Goal: Information Seeking & Learning: Check status

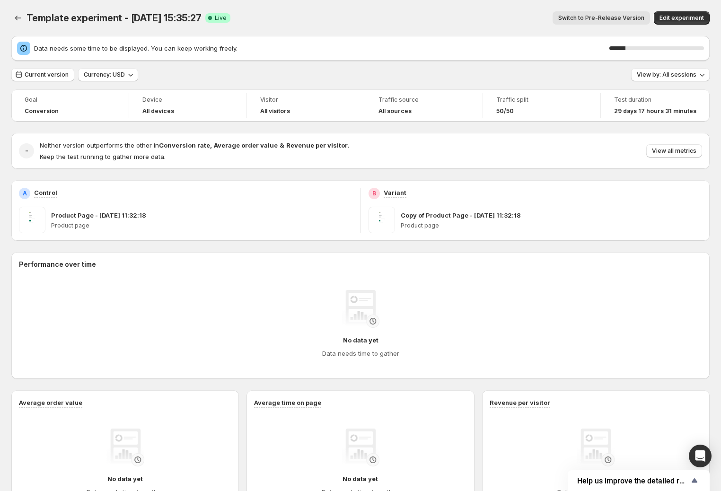
click at [603, 16] on span "Switch to Pre-Release Version" at bounding box center [601, 18] width 86 height 8
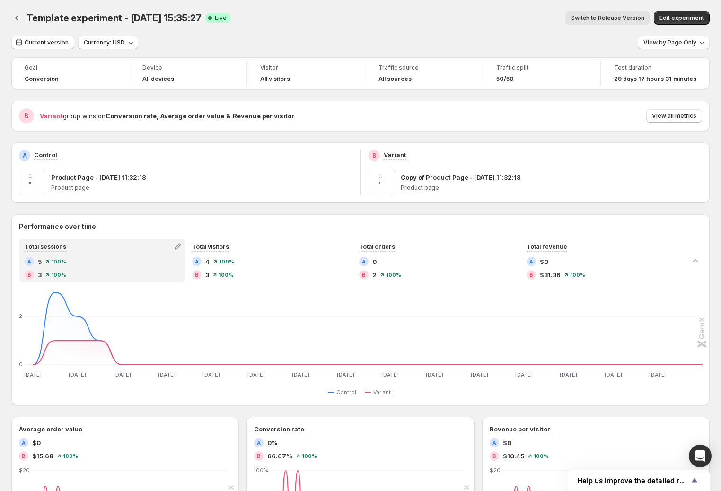
click at [618, 22] on button "Switch to Release Version" at bounding box center [607, 17] width 85 height 13
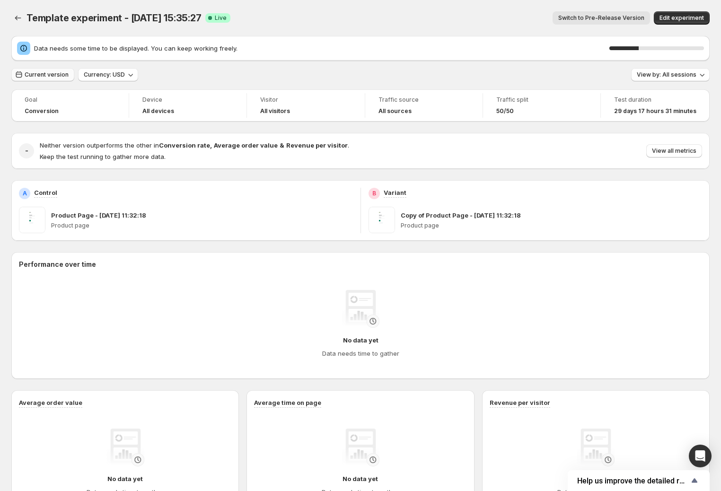
click at [47, 76] on span "Current version" at bounding box center [47, 75] width 44 height 8
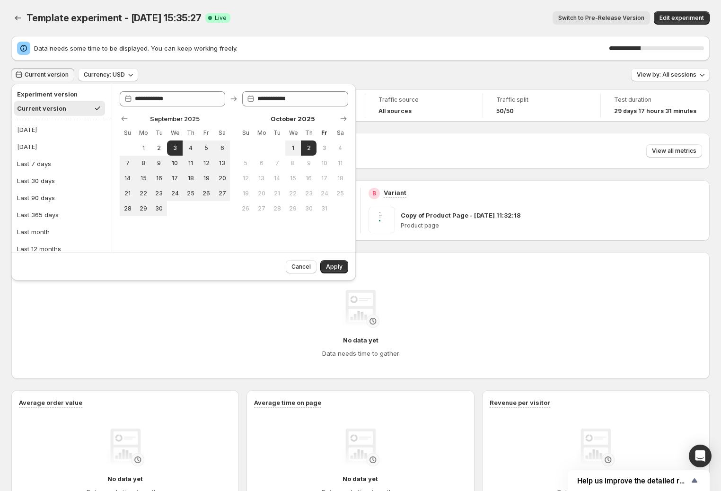
click at [409, 40] on div "Data needs some time to be displayed. You can keep working freely. 33 %" at bounding box center [360, 48] width 698 height 25
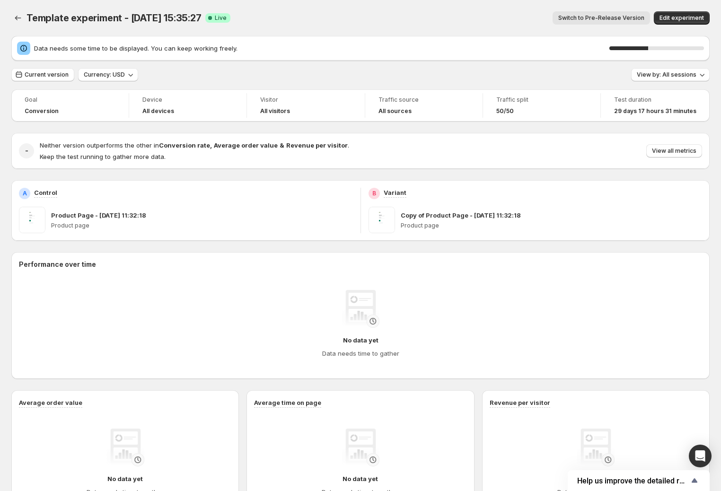
click at [593, 13] on button "Switch to Pre-Release Version" at bounding box center [601, 17] width 97 height 13
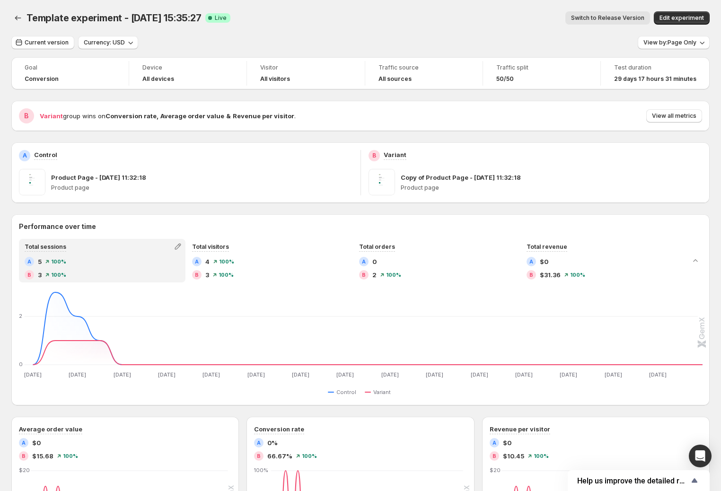
click at [626, 16] on span "Switch to Release Version" at bounding box center [607, 18] width 73 height 8
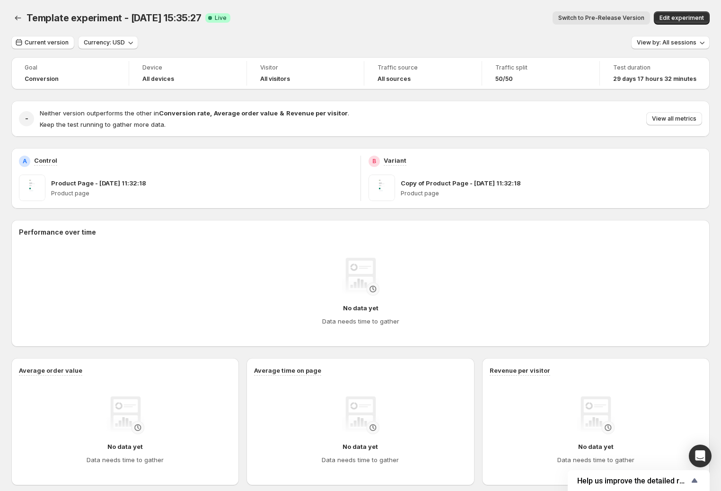
click at [626, 16] on span "Switch to Pre-Release Version" at bounding box center [601, 18] width 86 height 8
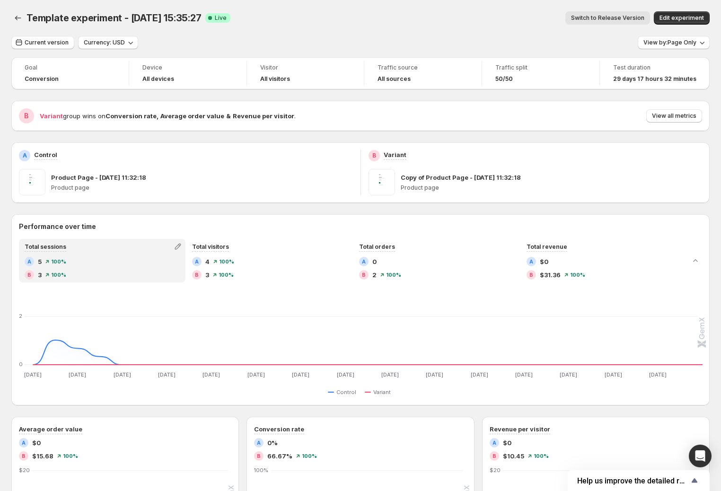
click at [626, 16] on span "Switch to Release Version" at bounding box center [607, 18] width 73 height 8
click at [626, 21] on span "Switch to Release Version" at bounding box center [607, 25] width 73 height 8
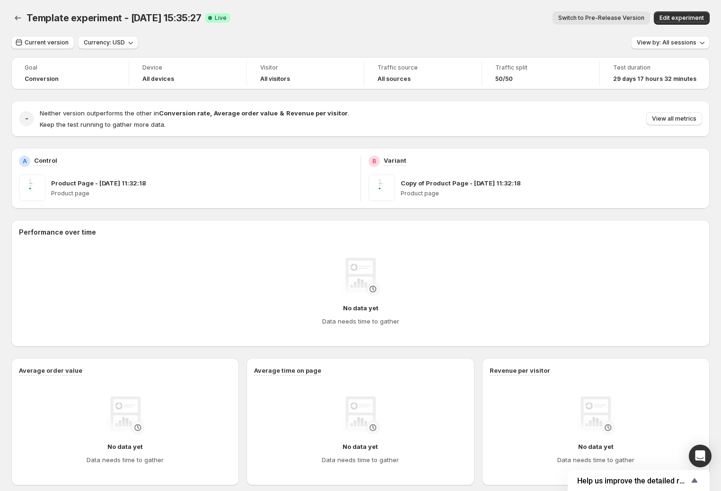
click at [626, 16] on span "Switch to Pre-Release Version" at bounding box center [601, 18] width 86 height 8
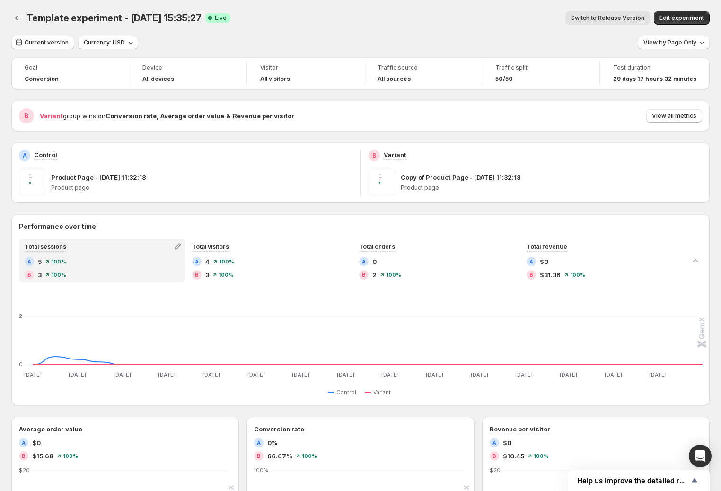
click at [626, 16] on div "Switch to Release Version More actions Switch to Release Version Edit experiment" at bounding box center [474, 17] width 472 height 13
click at [626, 16] on span "Switch to Release Version" at bounding box center [607, 18] width 73 height 8
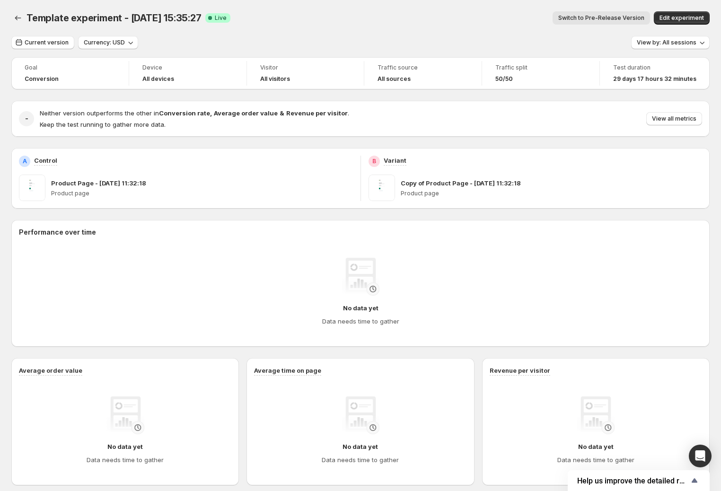
click at [626, 16] on span "Switch to Pre-Release Version" at bounding box center [601, 18] width 86 height 8
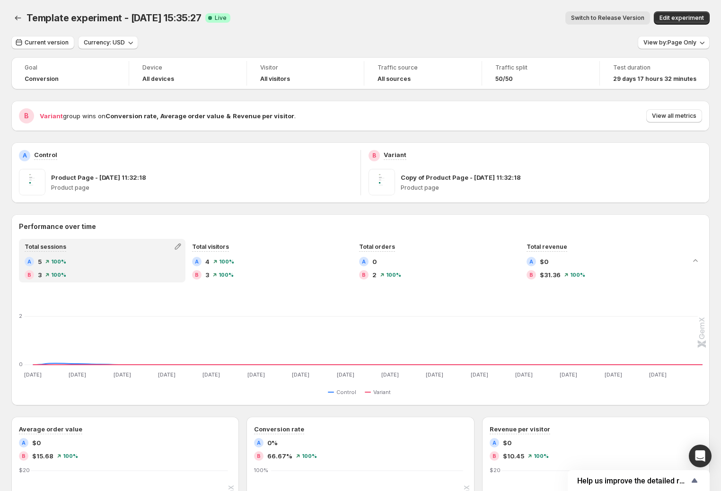
click at [626, 16] on span "Switch to Release Version" at bounding box center [607, 18] width 73 height 8
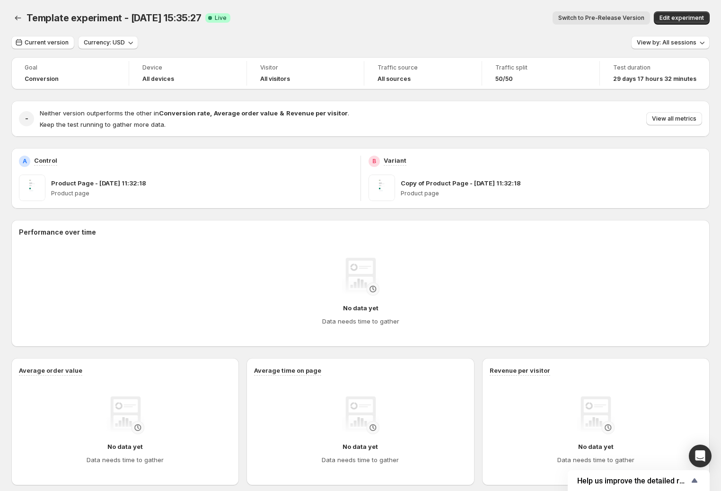
click at [626, 16] on span "Switch to Pre-Release Version" at bounding box center [601, 18] width 86 height 8
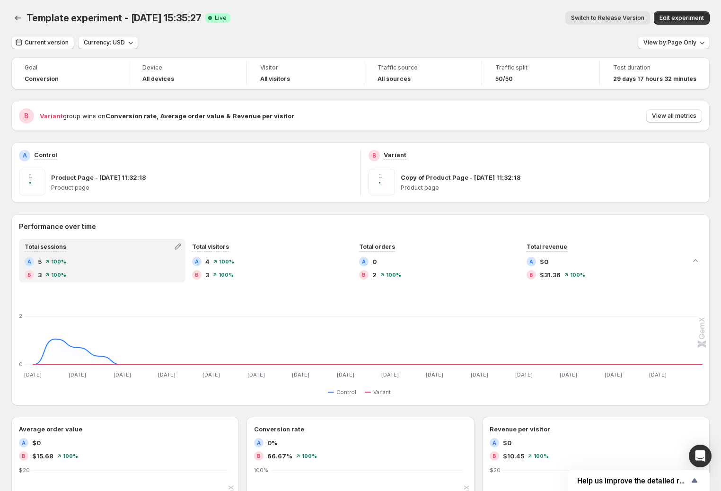
click at [626, 16] on span "Switch to Release Version" at bounding box center [607, 18] width 73 height 8
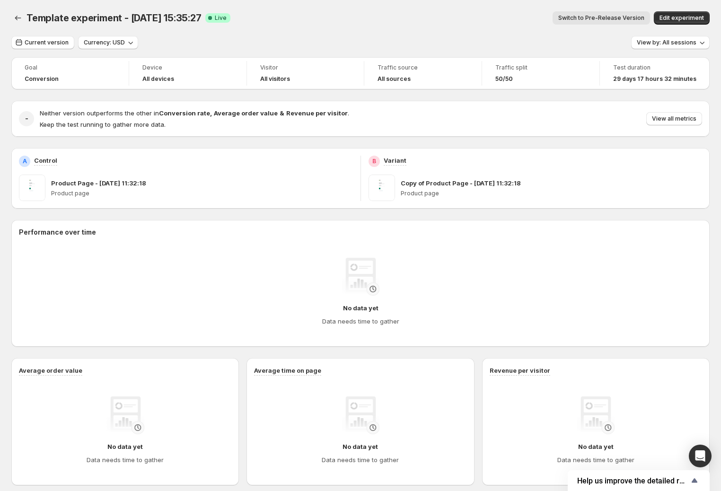
click at [626, 16] on span "Switch to Pre-Release Version" at bounding box center [601, 18] width 86 height 8
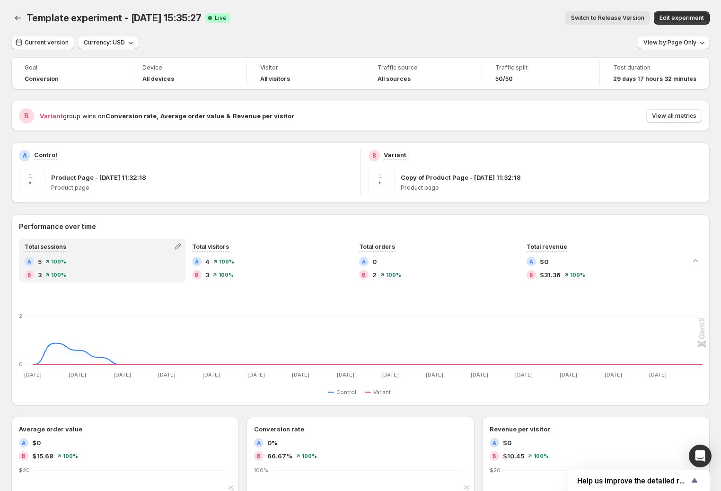
click at [626, 16] on span "Switch to Release Version" at bounding box center [607, 18] width 73 height 8
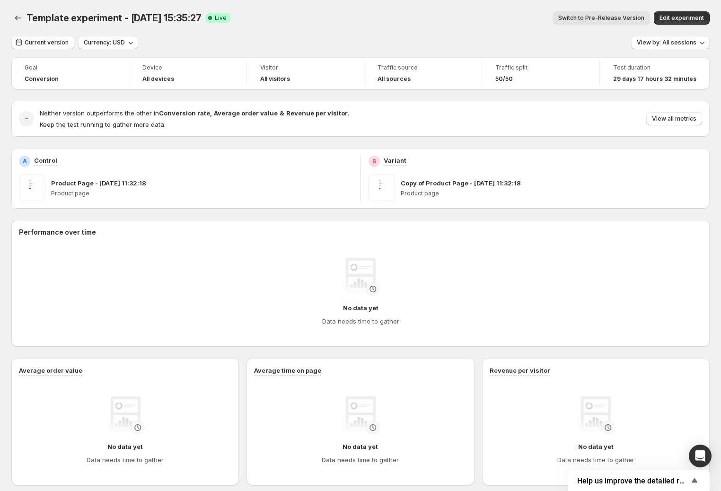
click at [626, 16] on span "Switch to Pre-Release Version" at bounding box center [601, 18] width 86 height 8
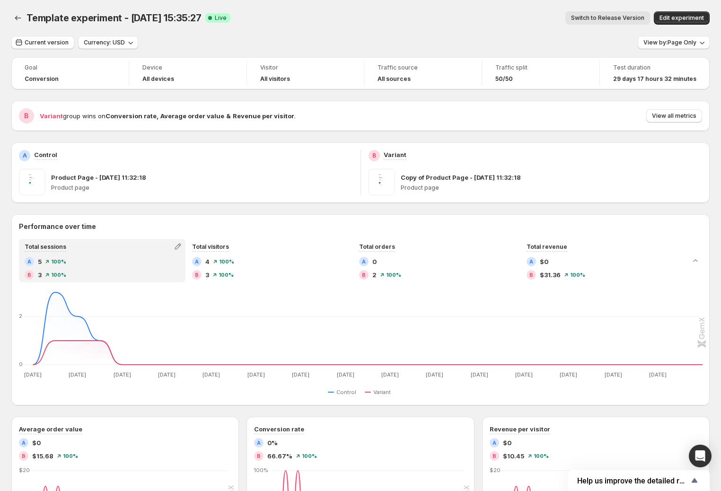
click at [626, 16] on span "Switch to Release Version" at bounding box center [607, 18] width 73 height 8
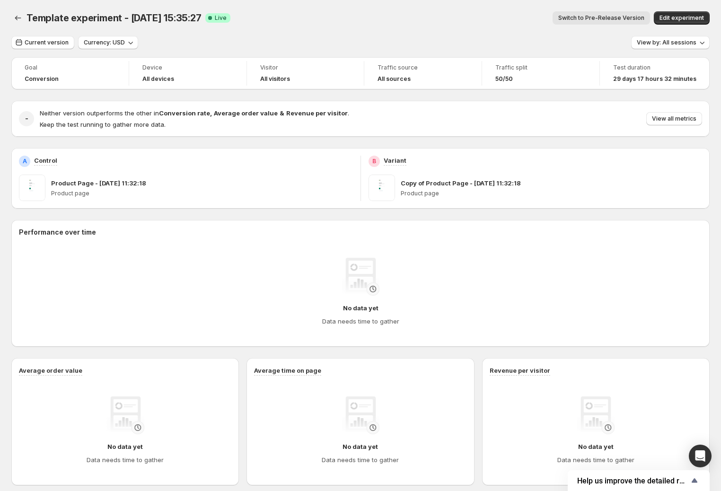
click at [626, 16] on span "Switch to Pre-Release Version" at bounding box center [601, 18] width 86 height 8
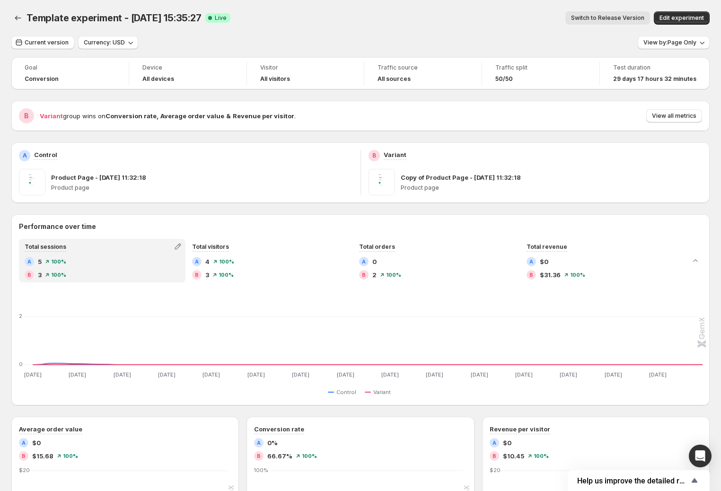
click at [626, 16] on span "Switch to Release Version" at bounding box center [607, 18] width 73 height 8
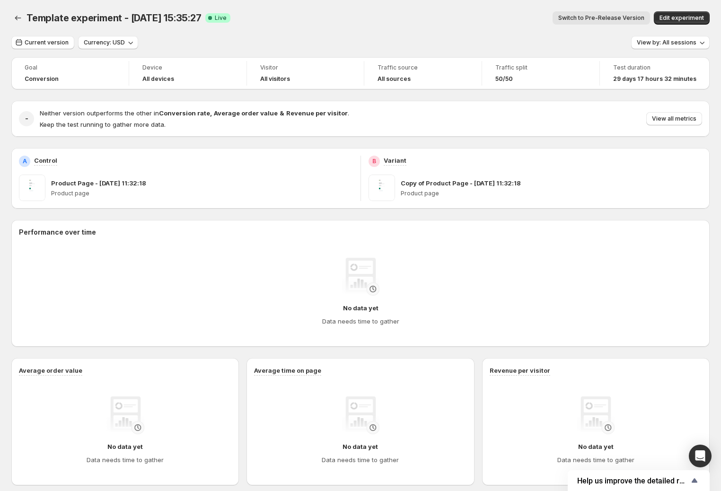
click at [626, 16] on span "Switch to Pre-Release Version" at bounding box center [601, 18] width 86 height 8
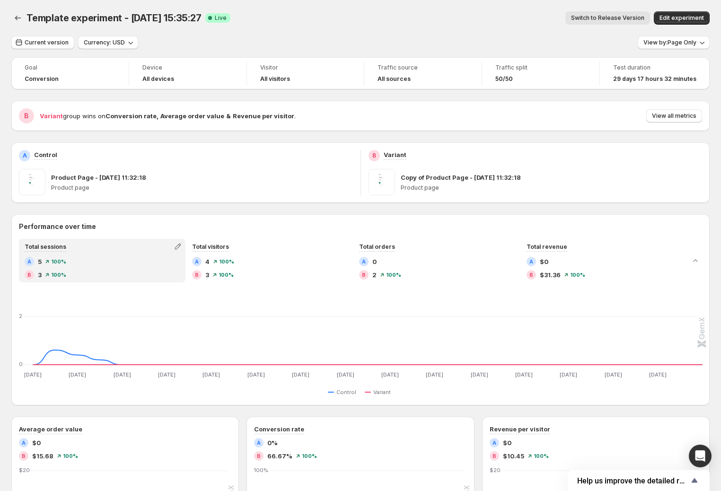
click at [626, 16] on span "Switch to Release Version" at bounding box center [607, 18] width 73 height 8
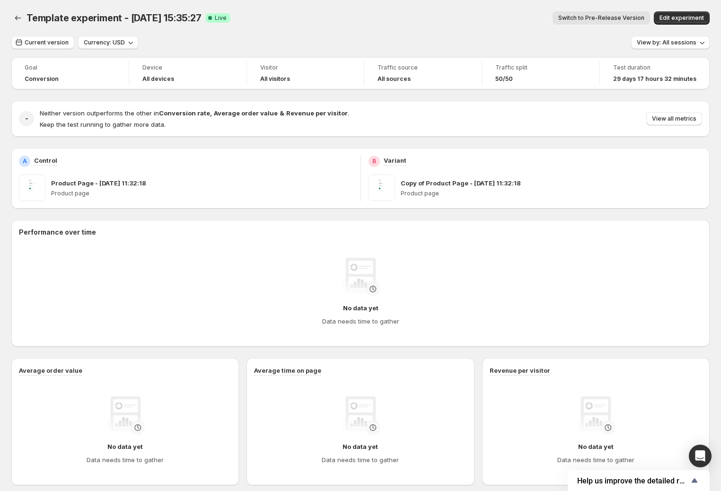
click at [626, 16] on span "Switch to Pre-Release Version" at bounding box center [601, 18] width 86 height 8
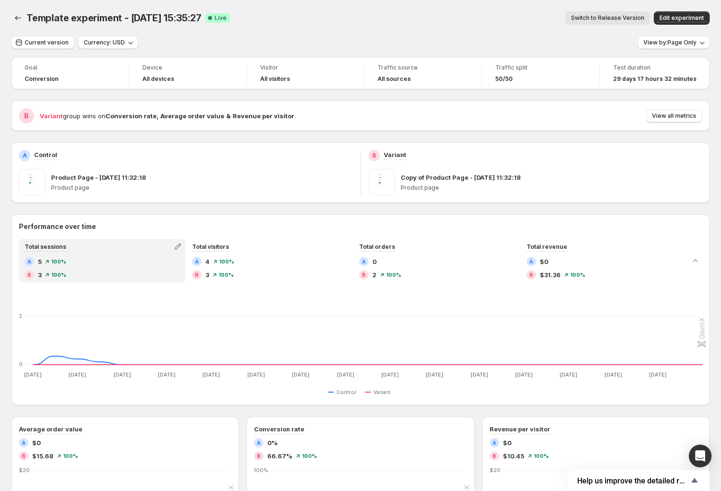
click at [626, 16] on span "Switch to Release Version" at bounding box center [607, 18] width 73 height 8
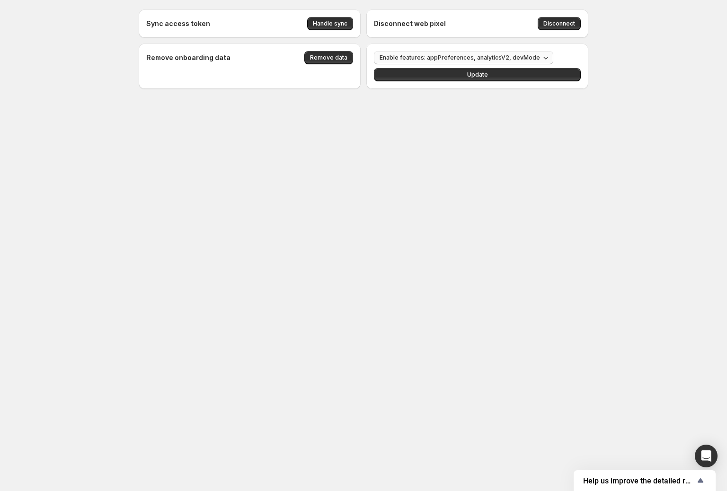
click at [452, 55] on span "Enable features: appPreferences, analyticsV2, devMode" at bounding box center [459, 58] width 160 height 8
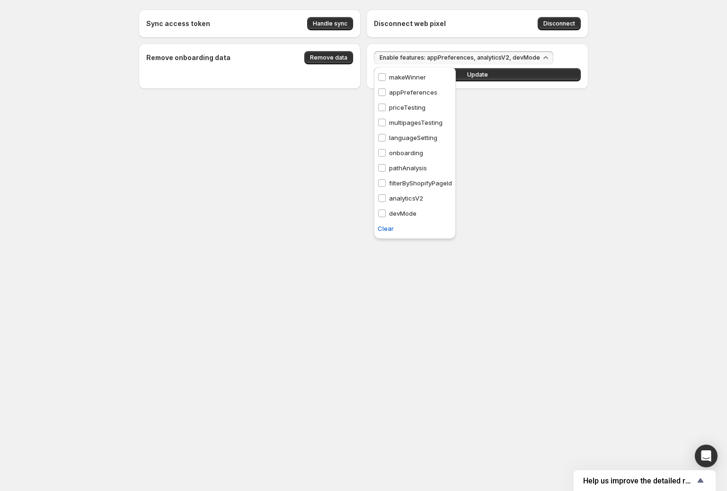
click at [174, 236] on body "Sync access token Handle sync Disconnect web pixel Disconnect Remove onboarding…" at bounding box center [363, 245] width 727 height 491
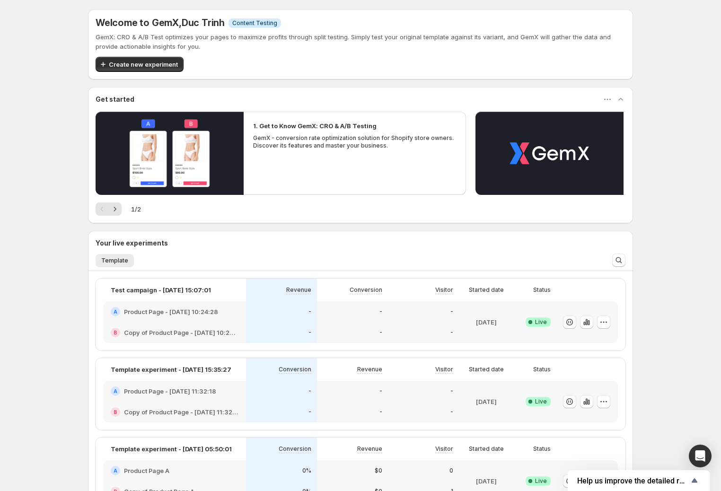
click at [168, 37] on p "GemX: CRO & A/B Test optimizes your pages to maximize profits through split tes…" at bounding box center [361, 41] width 530 height 19
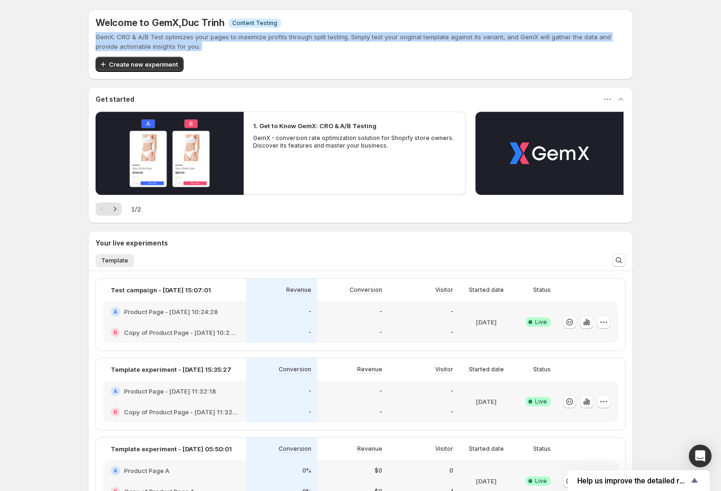
click at [168, 37] on p "GemX: CRO & A/B Test optimizes your pages to maximize profits through split tes…" at bounding box center [361, 41] width 530 height 19
click at [161, 20] on div at bounding box center [161, 20] width 0 height 0
click at [209, 38] on p "GemX: CRO & A/B Test optimizes your pages to maximize profits through split tes…" at bounding box center [361, 41] width 530 height 19
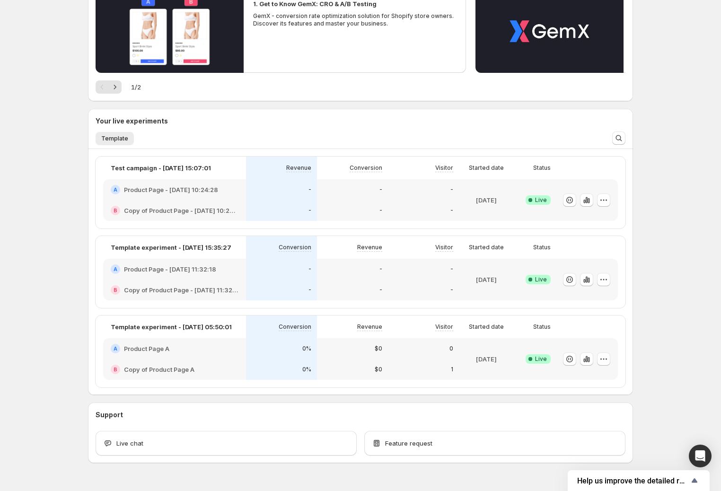
scroll to position [145, 0]
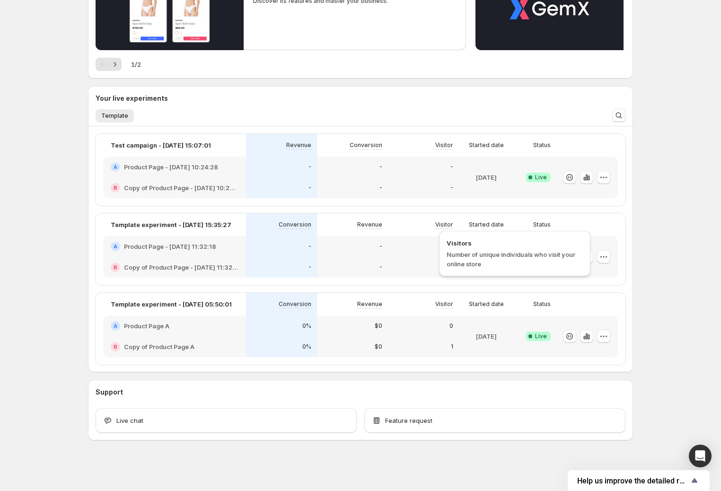
click at [452, 222] on p "Visitor" at bounding box center [444, 225] width 18 height 8
click at [121, 103] on div "Your live experiments" at bounding box center [360, 95] width 545 height 19
click at [123, 98] on h3 "Your live experiments" at bounding box center [132, 98] width 72 height 9
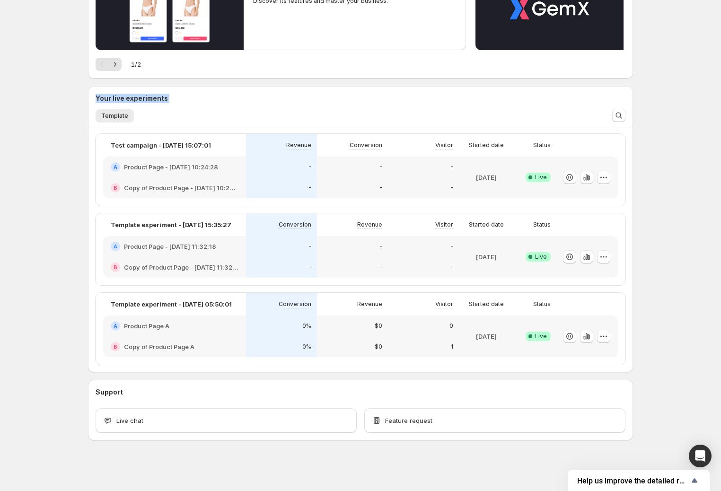
click at [123, 98] on h3 "Your live experiments" at bounding box center [132, 98] width 72 height 9
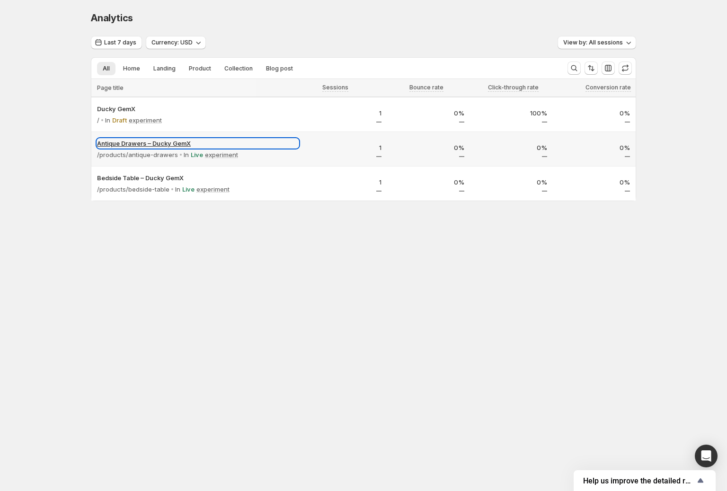
click at [161, 141] on p "Antique Drawers – Ducky GemX" at bounding box center [198, 143] width 202 height 9
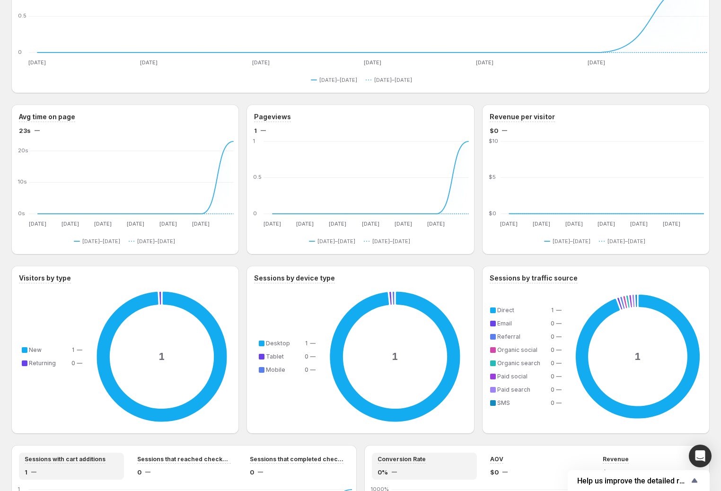
scroll to position [106, 0]
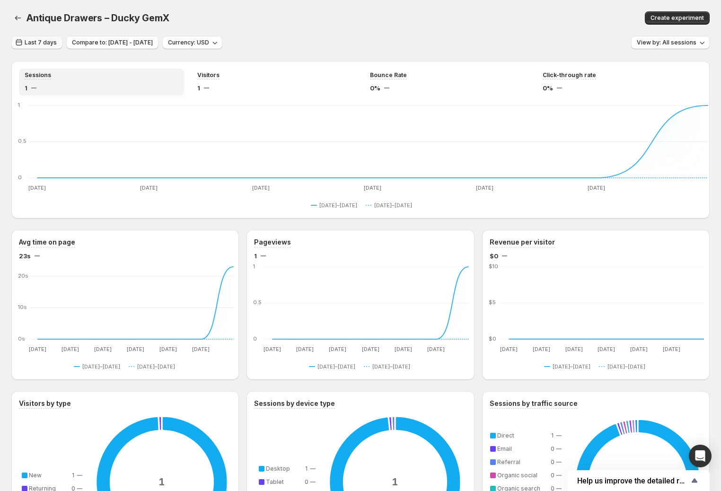
click at [37, 47] on button "Last 7 days" at bounding box center [36, 42] width 51 height 13
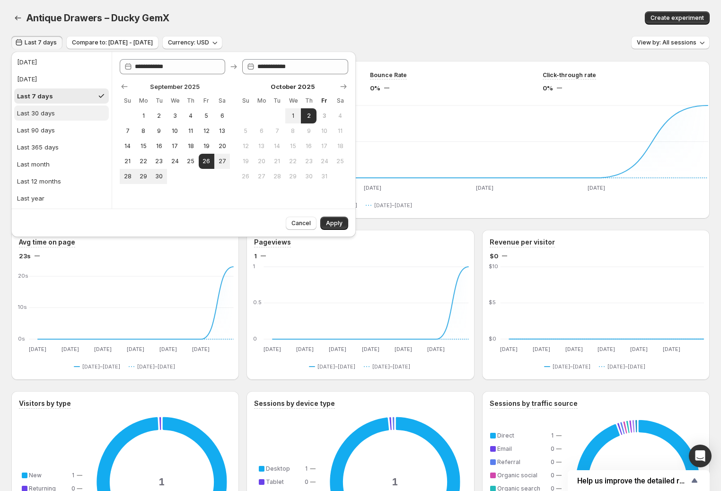
click at [49, 117] on div "Last 30 days" at bounding box center [36, 112] width 38 height 9
type input "**********"
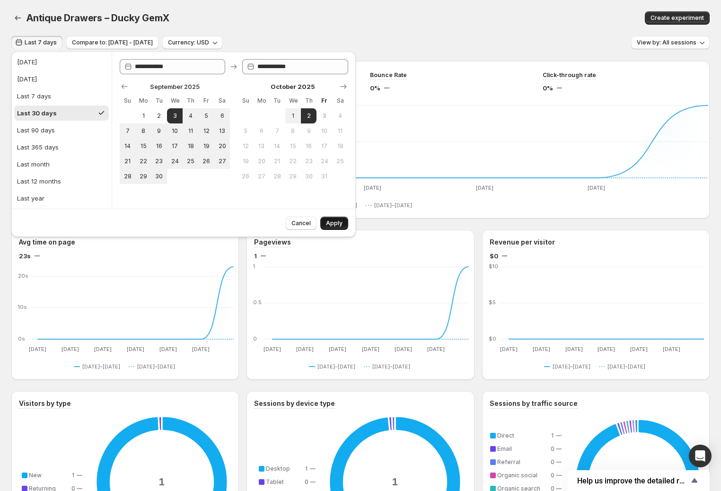
click at [339, 219] on button "Apply" at bounding box center [334, 223] width 28 height 13
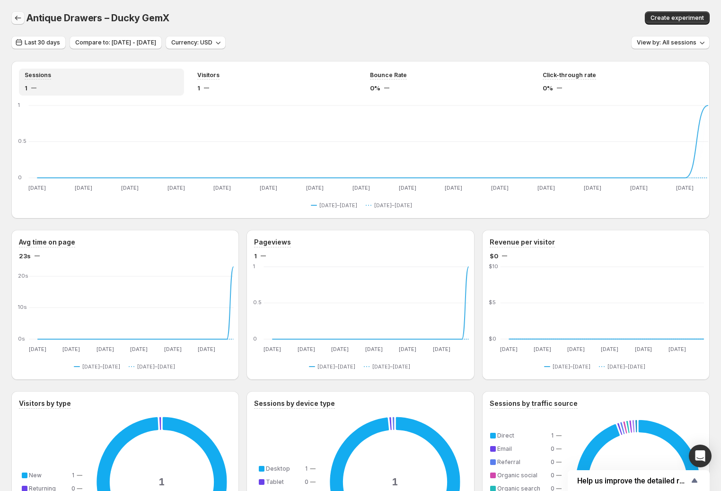
click at [18, 21] on icon "button" at bounding box center [17, 17] width 9 height 9
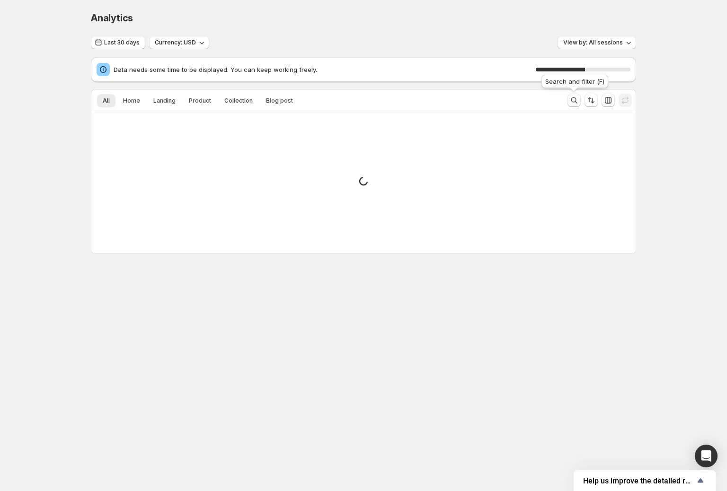
click at [572, 99] on icon "Search and filter results" at bounding box center [574, 100] width 6 height 6
click at [572, 99] on span "Cancel" at bounding box center [566, 101] width 19 height 8
click at [572, 99] on icon "Search and filter results" at bounding box center [574, 100] width 6 height 6
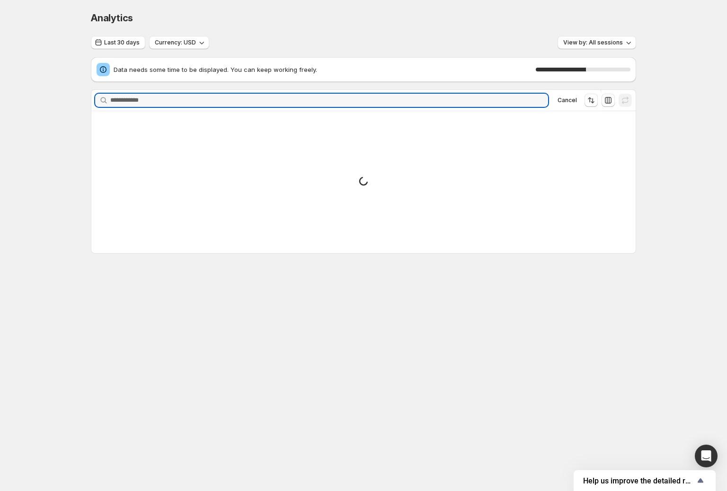
click at [572, 99] on span "Cancel" at bounding box center [566, 101] width 19 height 8
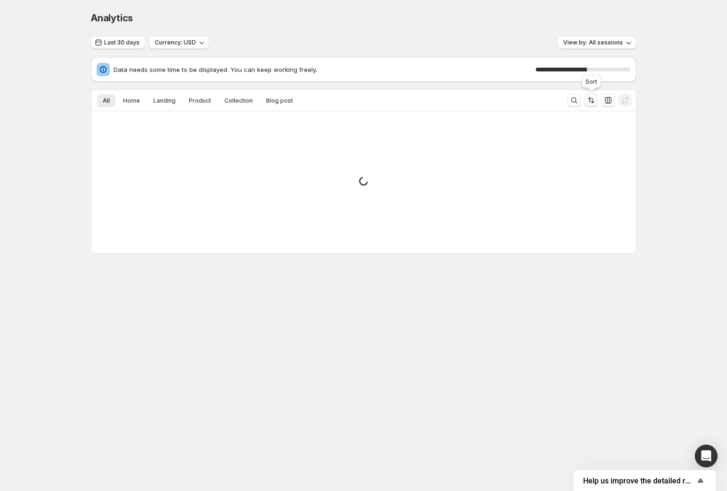
click at [594, 99] on icon "Sort the results" at bounding box center [590, 100] width 9 height 9
click at [591, 98] on icon "Sort the results" at bounding box center [590, 100] width 9 height 9
click at [601, 97] on div at bounding box center [583, 100] width 38 height 19
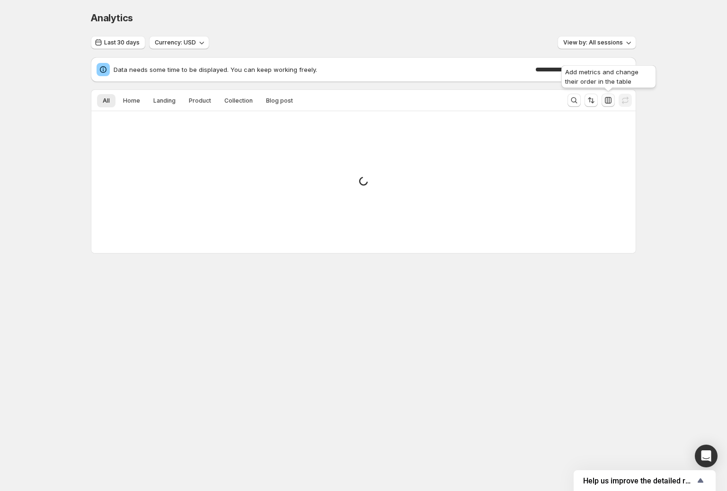
click at [607, 98] on icon "button" at bounding box center [608, 100] width 7 height 7
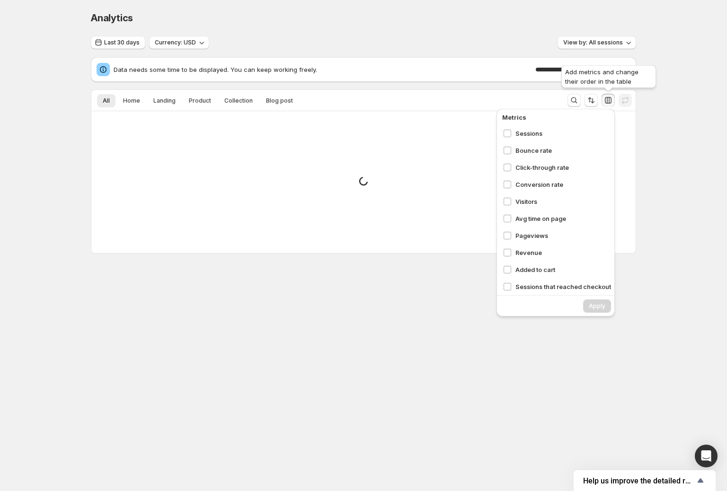
click at [607, 98] on icon "button" at bounding box center [608, 100] width 7 height 7
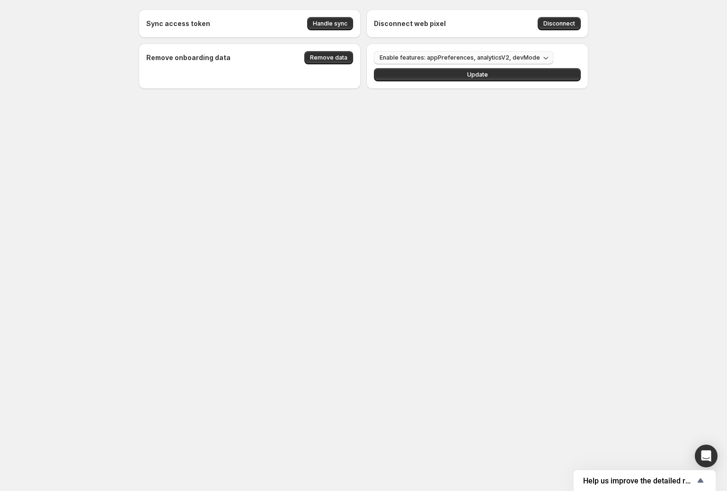
click at [439, 54] on span "Enable features: appPreferences, analyticsV2, devMode" at bounding box center [459, 58] width 160 height 8
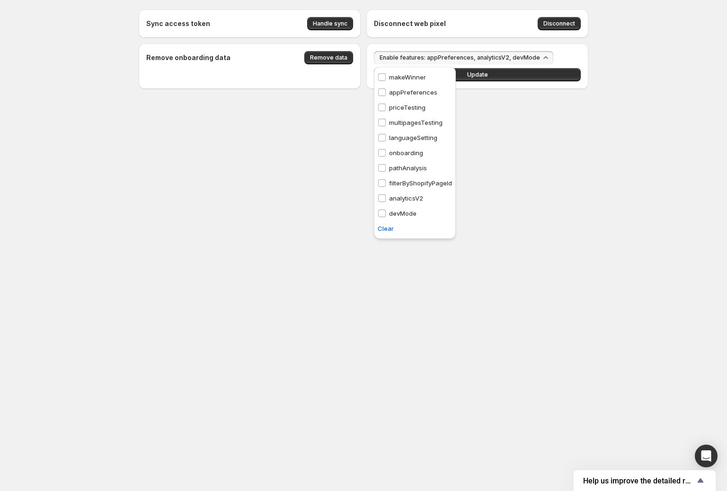
click at [412, 93] on p "appPreferences" at bounding box center [413, 92] width 48 height 9
click at [478, 78] on span "Update" at bounding box center [477, 75] width 21 height 8
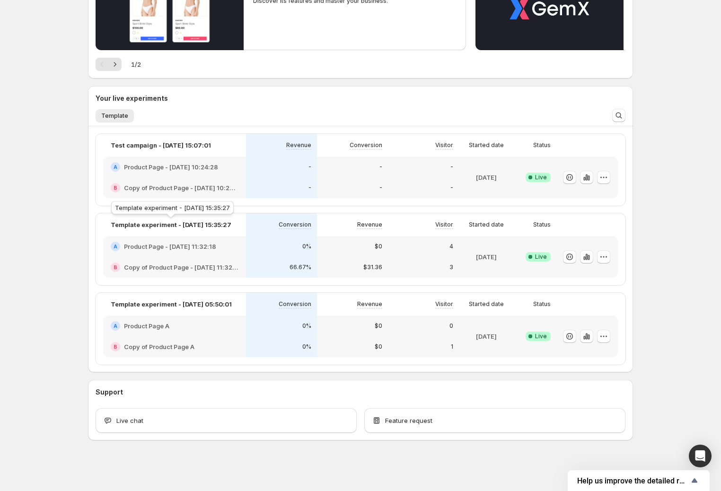
scroll to position [139, 0]
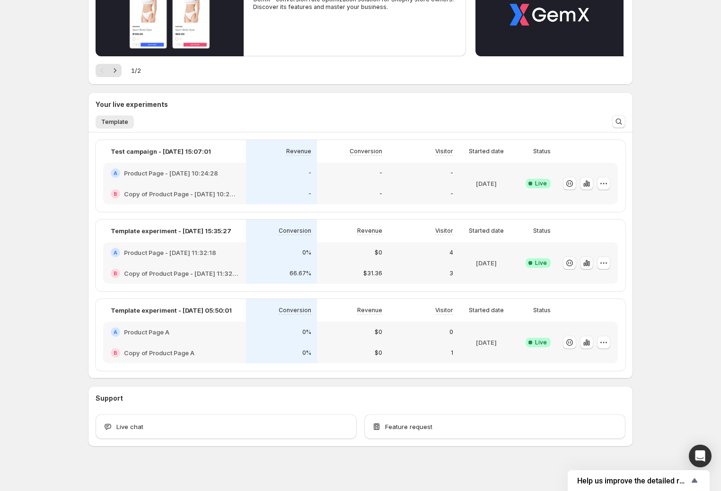
click at [591, 261] on icon "button" at bounding box center [586, 262] width 9 height 9
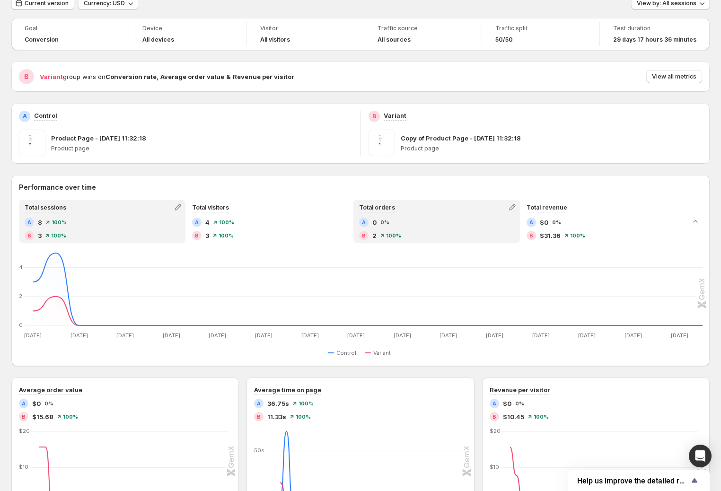
scroll to position [147, 0]
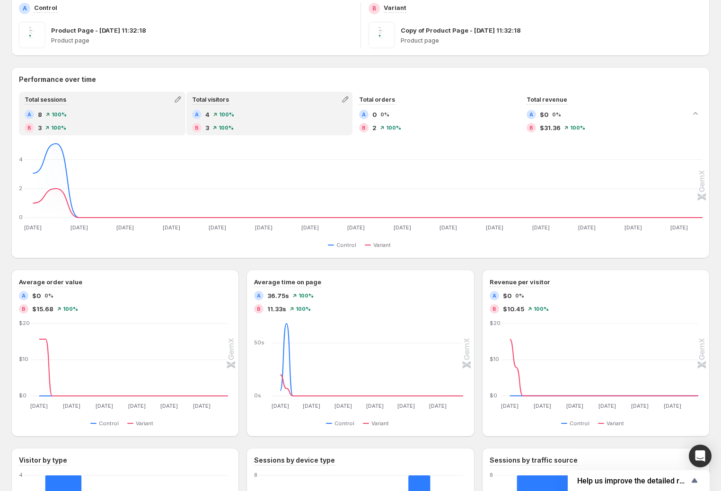
click at [236, 101] on div "Total visitors" at bounding box center [269, 99] width 165 height 13
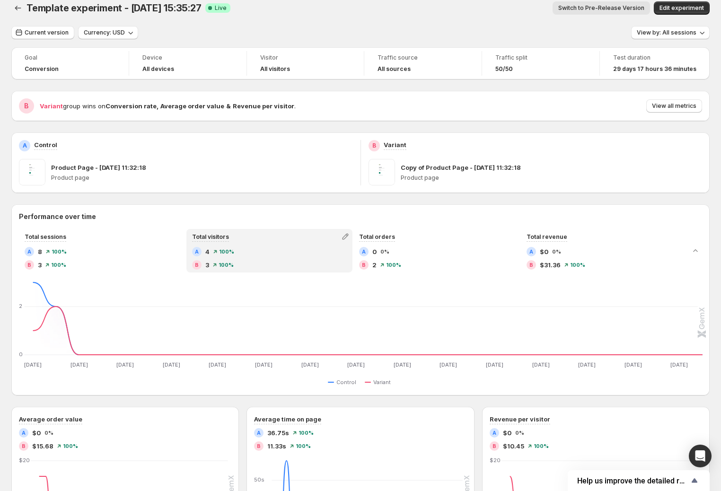
scroll to position [0, 0]
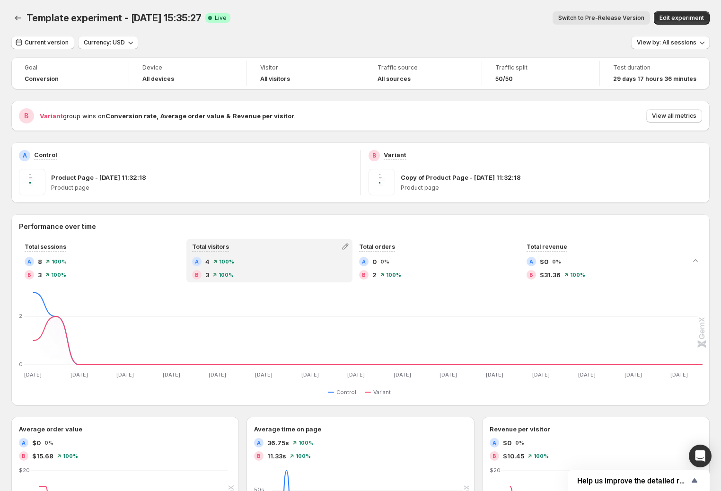
click at [590, 18] on span "Switch to Pre-Release Version" at bounding box center [601, 18] width 86 height 8
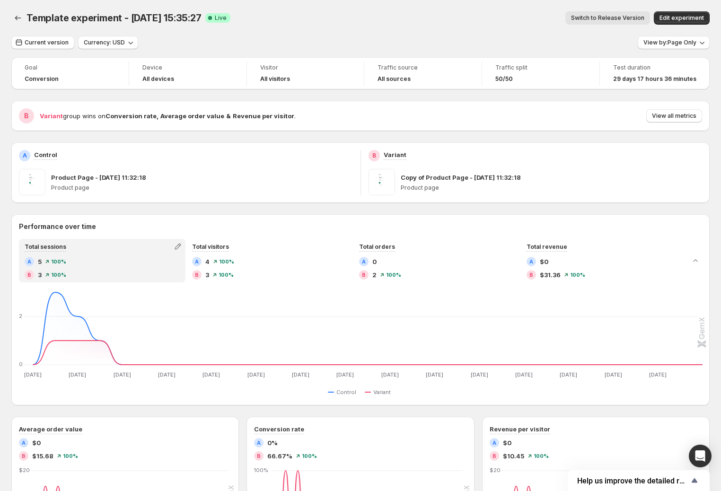
click at [625, 18] on span "Switch to Release Version" at bounding box center [607, 18] width 73 height 8
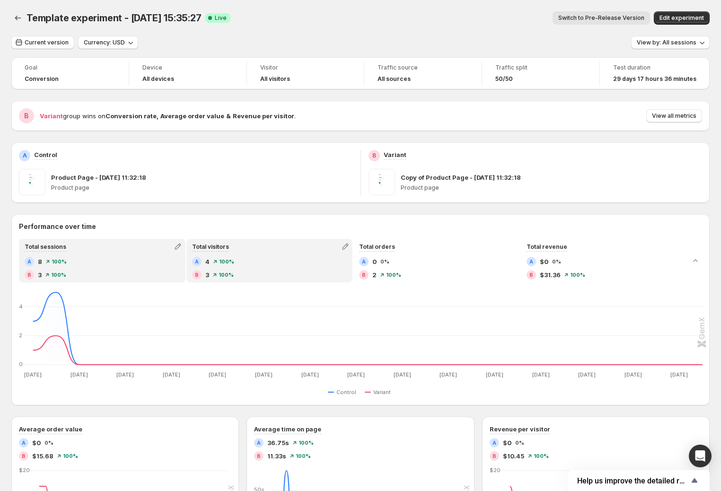
click at [234, 244] on div "Total visitors" at bounding box center [269, 246] width 165 height 13
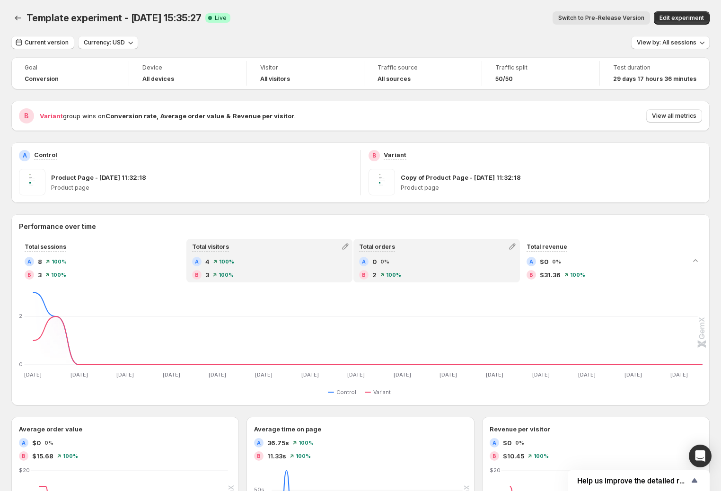
click at [419, 265] on div "A 0 0%" at bounding box center [436, 261] width 155 height 9
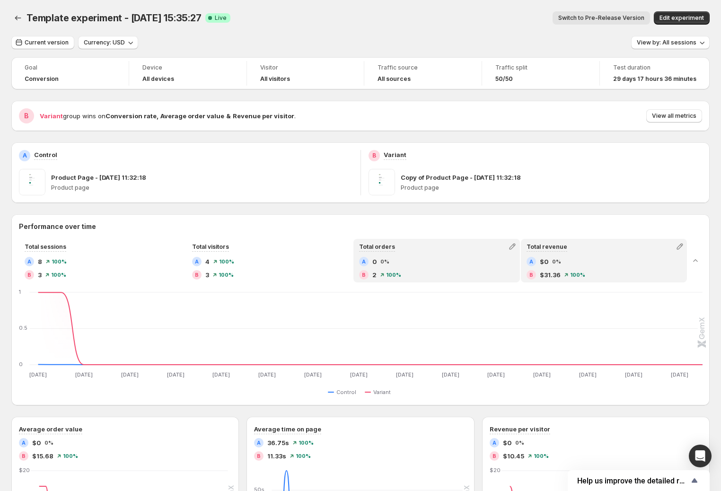
drag, startPoint x: 551, startPoint y: 263, endPoint x: 535, endPoint y: 265, distance: 16.8
click at [548, 262] on span "$0" at bounding box center [544, 261] width 9 height 9
click at [428, 265] on div "A 0 0%" at bounding box center [436, 261] width 155 height 9
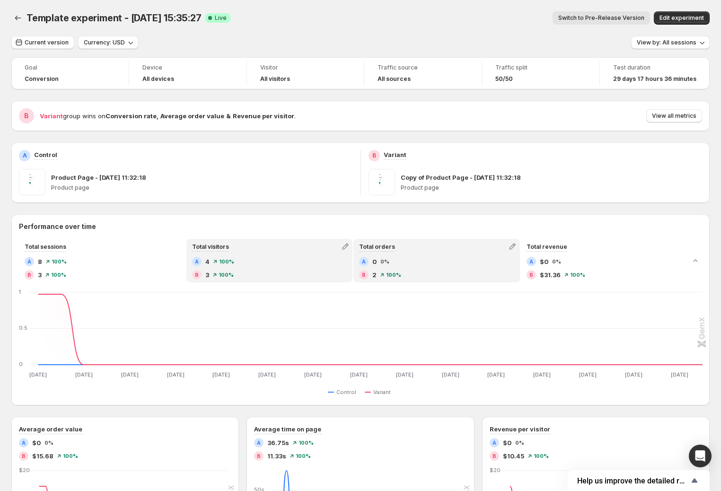
click at [288, 266] on div "A 4 100%" at bounding box center [269, 261] width 155 height 9
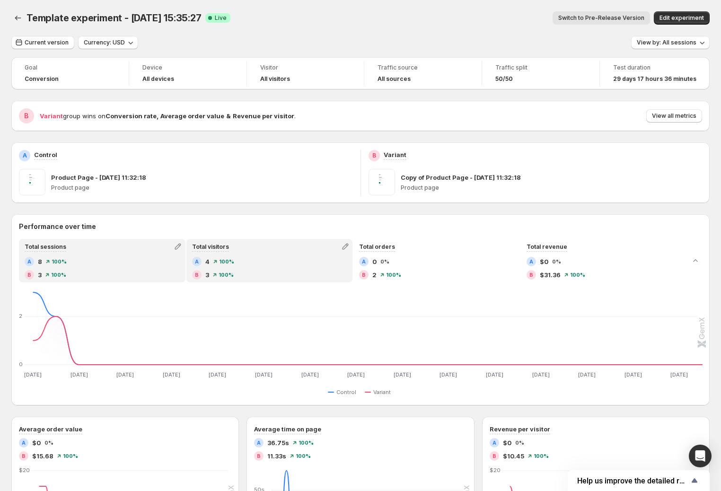
click at [160, 267] on div "A 8 100% B 3 100%" at bounding box center [102, 268] width 155 height 23
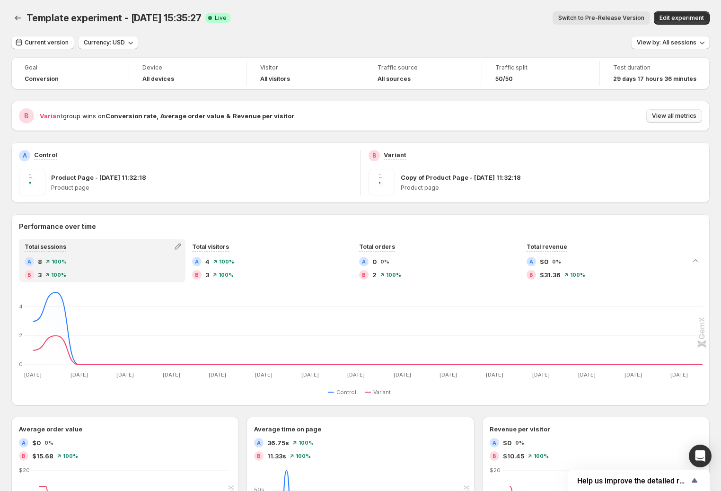
click at [674, 116] on span "View all metrics" at bounding box center [674, 116] width 44 height 8
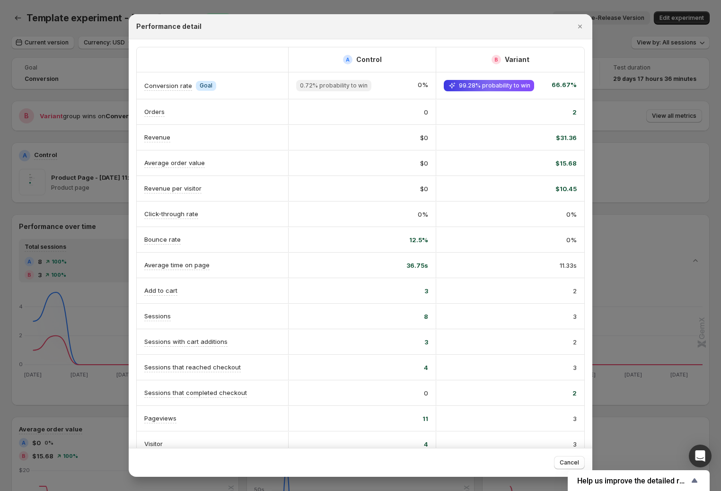
click at [519, 90] on span "99.28% probability to win" at bounding box center [489, 85] width 90 height 11
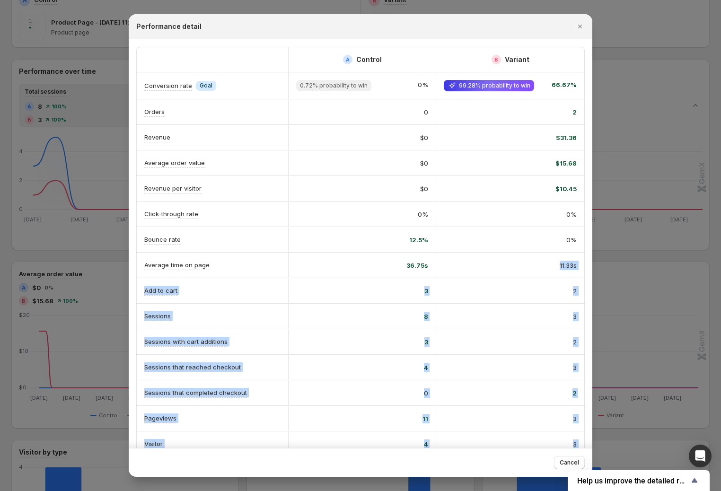
drag, startPoint x: 557, startPoint y: 255, endPoint x: 612, endPoint y: 257, distance: 54.5
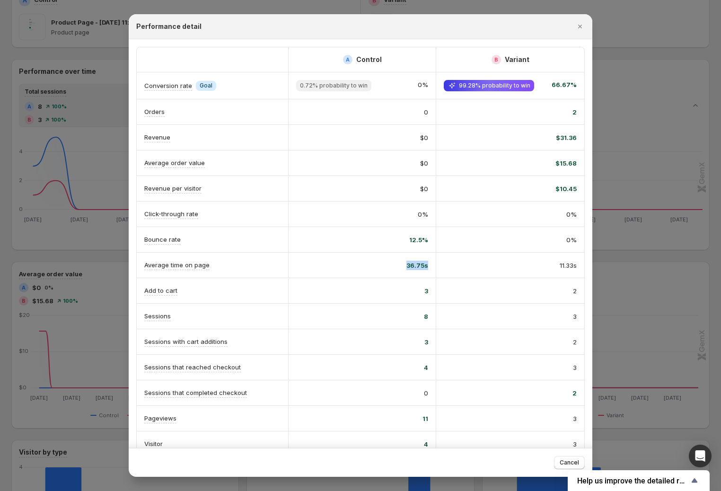
drag, startPoint x: 401, startPoint y: 257, endPoint x: 441, endPoint y: 261, distance: 40.4
click at [441, 261] on div "Average time on page 36.75s 11.33s" at bounding box center [361, 265] width 448 height 25
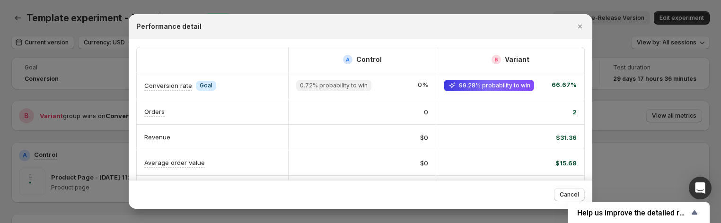
click at [552, 122] on div "2" at bounding box center [510, 112] width 148 height 25
